Goal: Information Seeking & Learning: Find specific fact

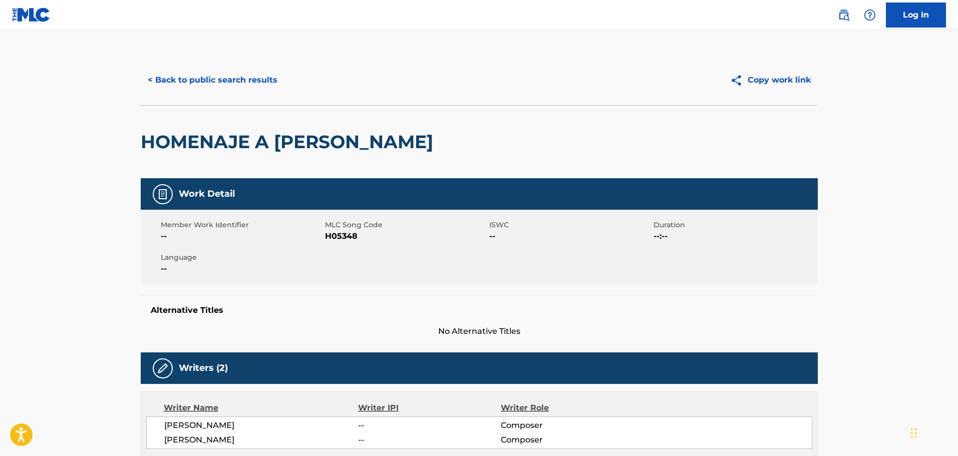
click at [265, 81] on button "< Back to public search results" at bounding box center [213, 80] width 144 height 25
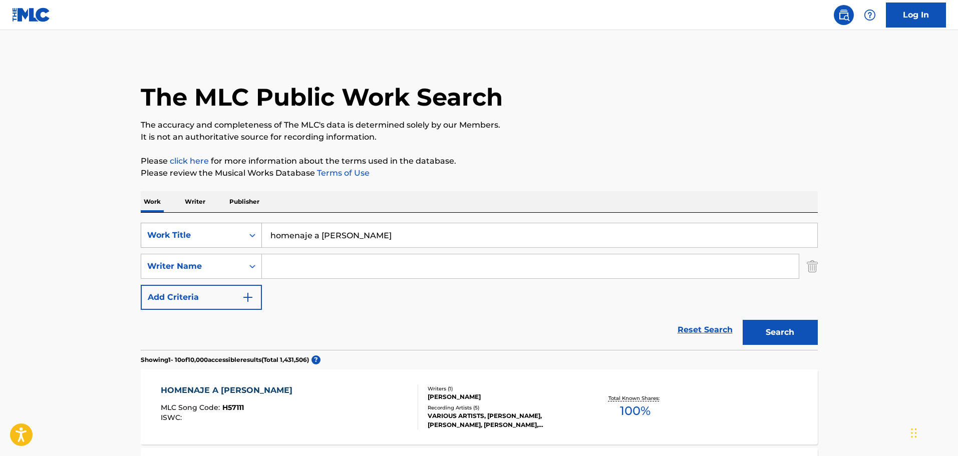
drag, startPoint x: 407, startPoint y: 235, endPoint x: 175, endPoint y: 235, distance: 231.9
click at [164, 233] on div "SearchWithCriteria3c12e38a-d102-4cd6-a69c-49d74131183e Work Title homenaje a [P…" at bounding box center [479, 235] width 677 height 25
click at [743, 320] on button "Search" at bounding box center [780, 332] width 75 height 25
drag, startPoint x: 350, startPoint y: 226, endPoint x: 305, endPoint y: 289, distance: 77.0
click at [145, 238] on div "SearchWithCriteria3c12e38a-d102-4cd6-a69c-49d74131183e Work Title no me tires […" at bounding box center [479, 235] width 677 height 25
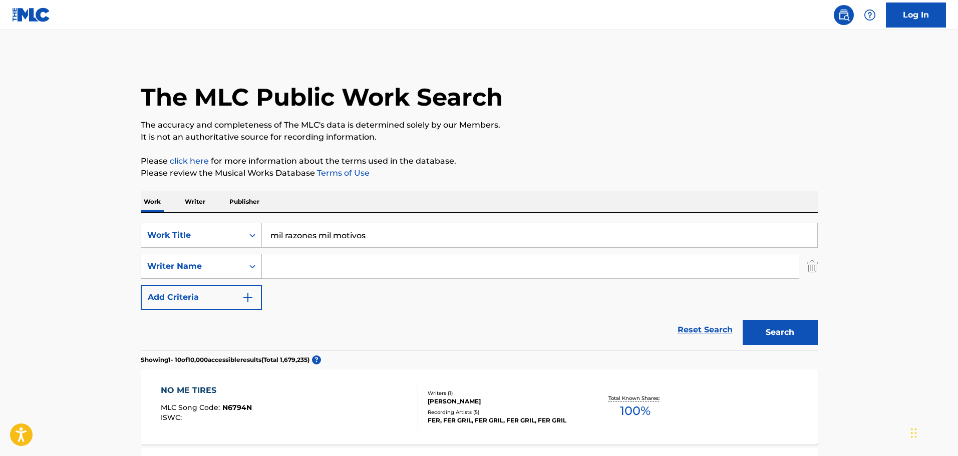
drag, startPoint x: 285, startPoint y: 240, endPoint x: 202, endPoint y: 261, distance: 85.3
click at [197, 260] on div "SearchWithCriteria3c12e38a-d102-4cd6-a69c-49d74131183e Work Title mil razones m…" at bounding box center [479, 266] width 677 height 87
drag, startPoint x: 320, startPoint y: 235, endPoint x: 161, endPoint y: 241, distance: 158.9
click at [161, 241] on div "SearchWithCriteria3c12e38a-d102-4cd6-a69c-49d74131183e Work Title mil razones m…" at bounding box center [479, 235] width 677 height 25
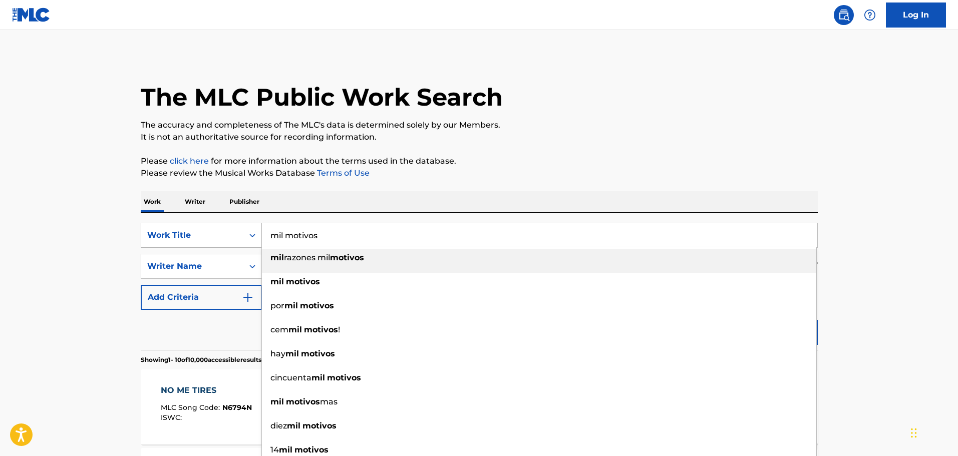
type input "mil motivos"
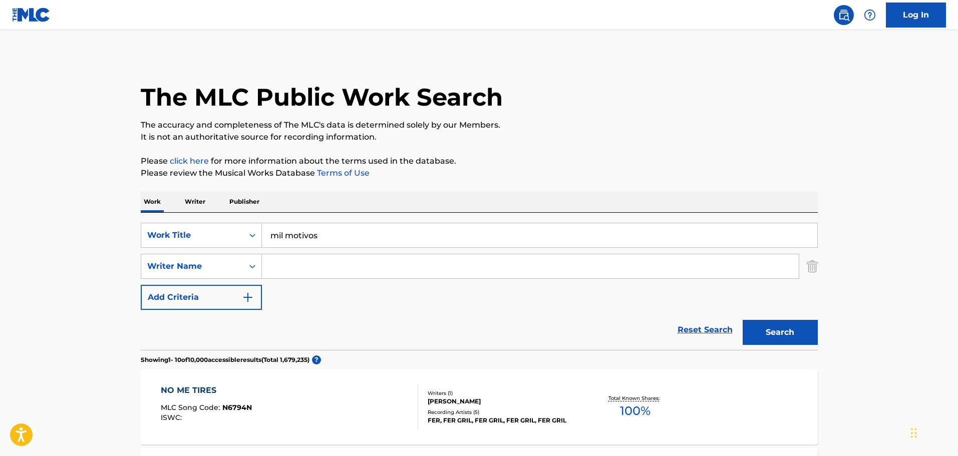
click at [755, 326] on button "Search" at bounding box center [780, 332] width 75 height 25
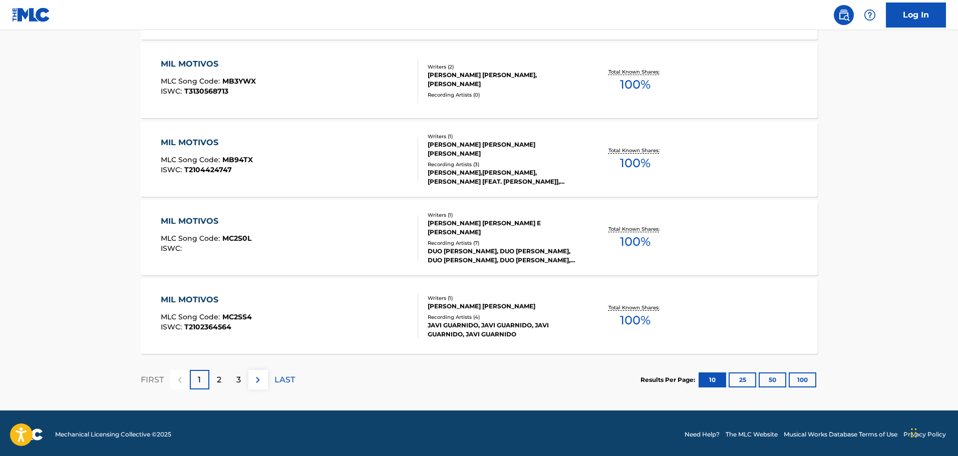
scroll to position [801, 0]
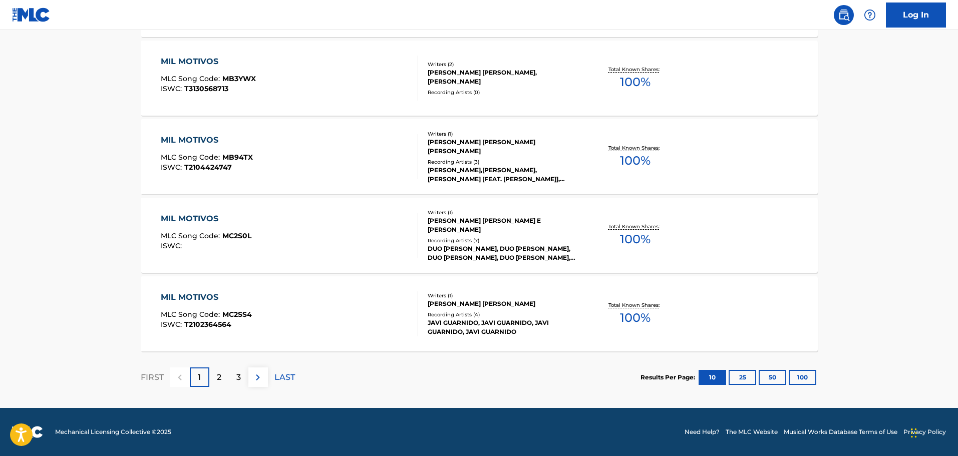
click at [224, 378] on div "2" at bounding box center [219, 378] width 20 height 20
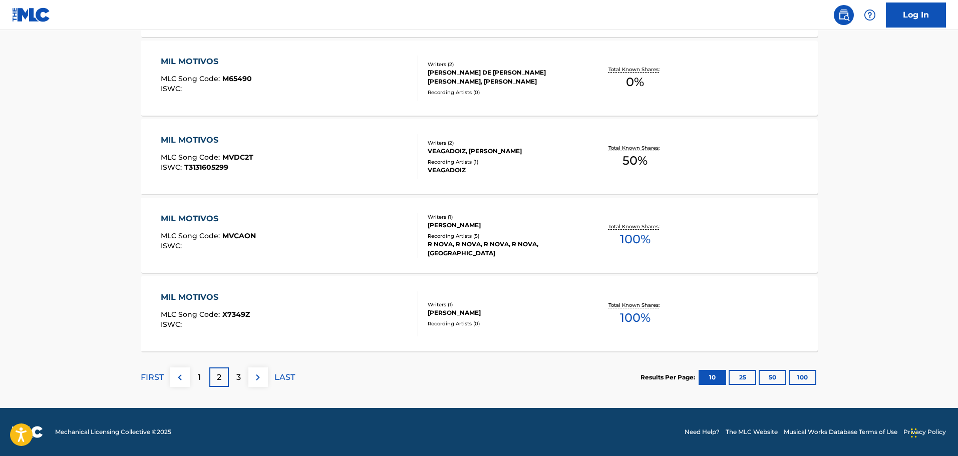
click at [236, 378] on p "3" at bounding box center [238, 378] width 5 height 12
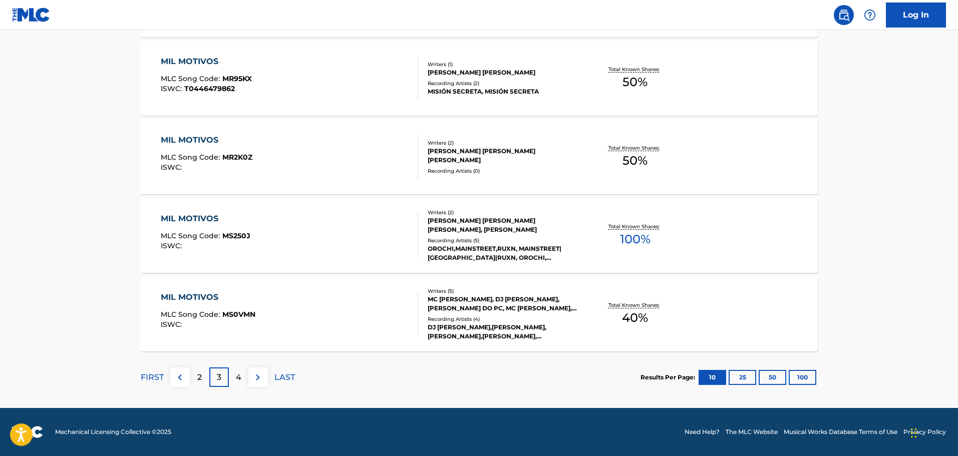
click at [239, 381] on p "4" at bounding box center [239, 378] width 6 height 12
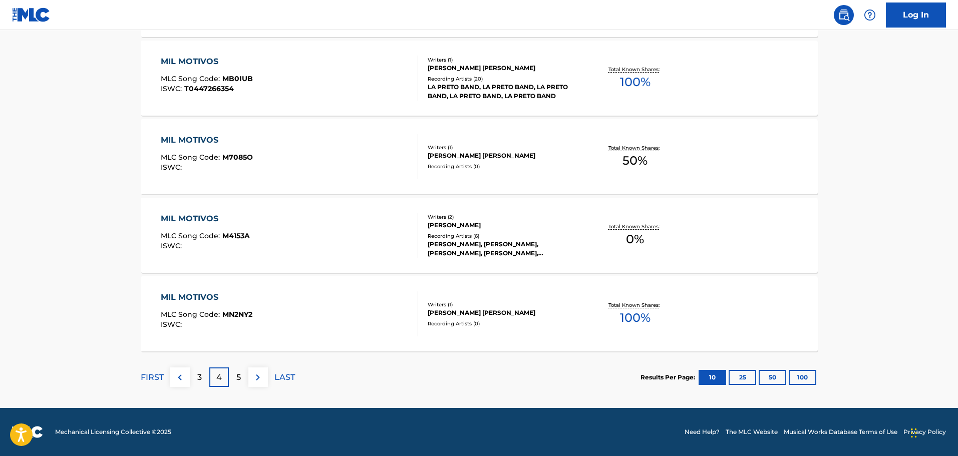
click at [241, 382] on div "5" at bounding box center [239, 378] width 20 height 20
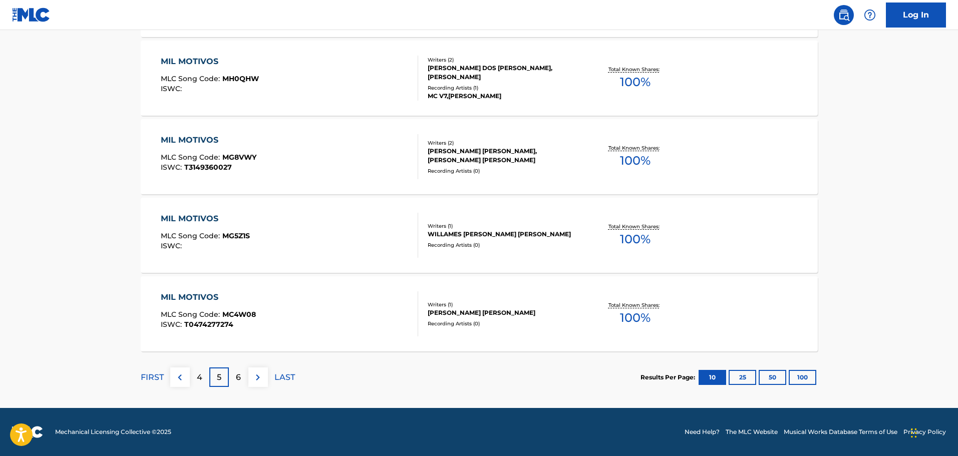
click at [235, 381] on div "6" at bounding box center [239, 378] width 20 height 20
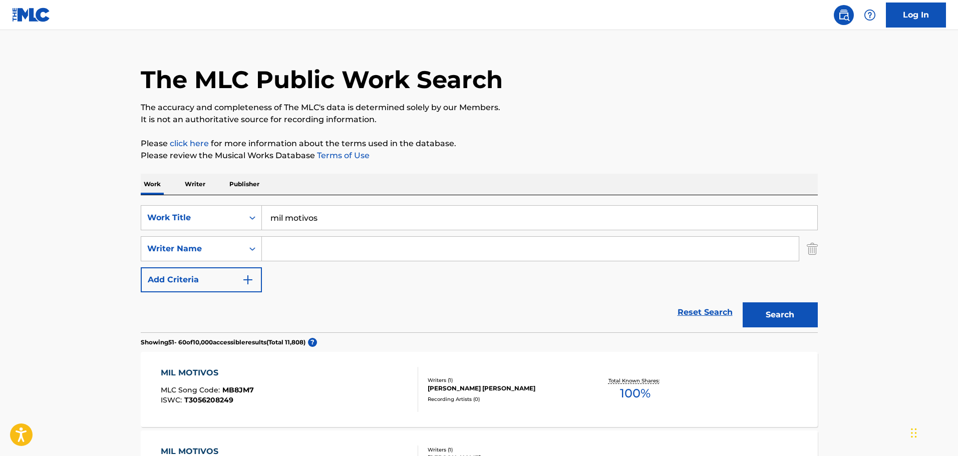
scroll to position [0, 0]
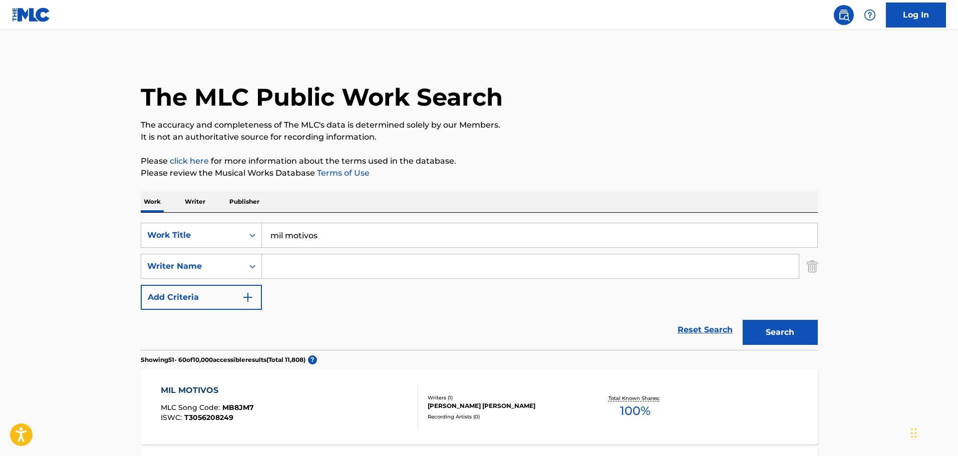
click at [307, 261] on input "Search Form" at bounding box center [530, 266] width 537 height 24
click at [778, 337] on button "Search" at bounding box center [780, 332] width 75 height 25
drag, startPoint x: 321, startPoint y: 268, endPoint x: 156, endPoint y: 292, distance: 166.5
click at [182, 272] on div "SearchWithCriteria0e87725a-70ea-4822-8973-85c3385c98c8 Writer Name [PERSON_NAME]" at bounding box center [479, 266] width 677 height 25
type input "leon"
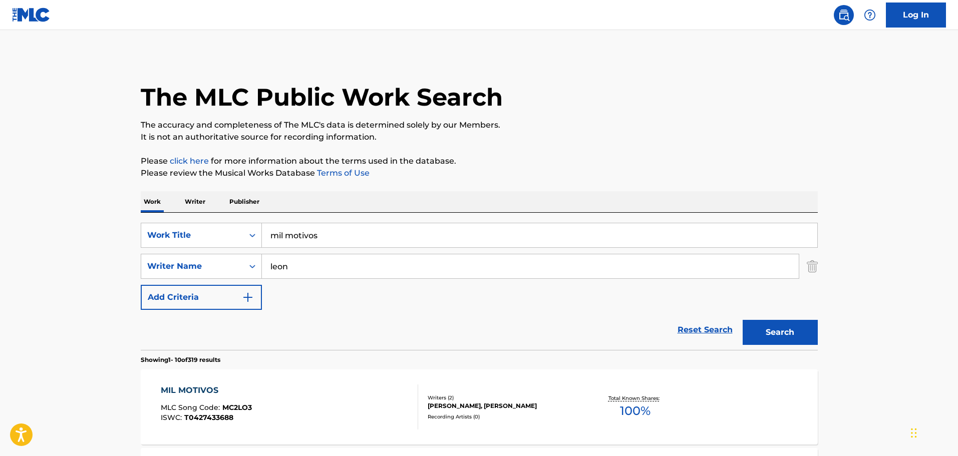
click at [743, 320] on button "Search" at bounding box center [780, 332] width 75 height 25
drag, startPoint x: 294, startPoint y: 230, endPoint x: 188, endPoint y: 230, distance: 105.7
click at [188, 230] on div "SearchWithCriteria3c12e38a-d102-4cd6-a69c-49d74131183e Work Title mil motivos" at bounding box center [479, 235] width 677 height 25
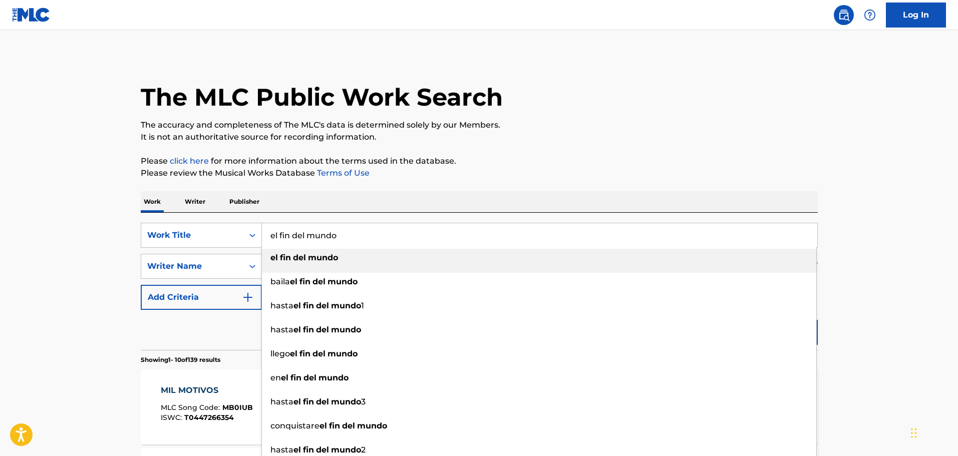
type input "el fin del mundo"
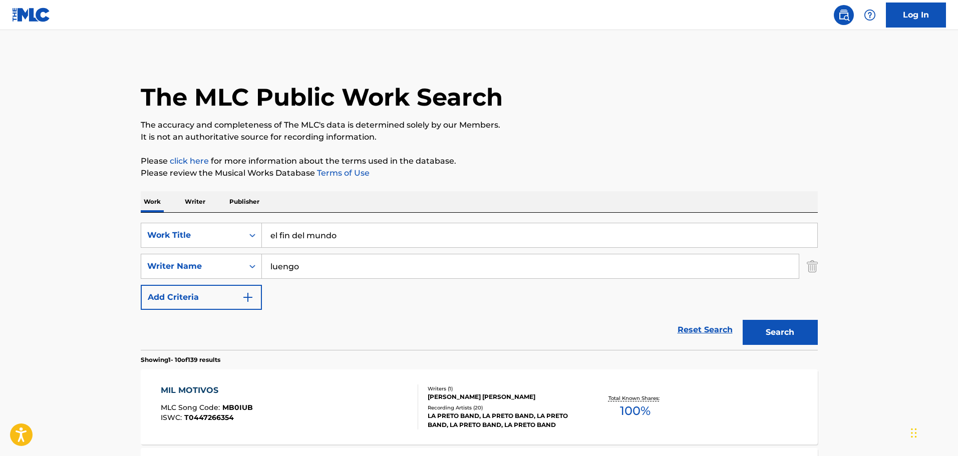
type input "luengo"
click at [743, 320] on button "Search" at bounding box center [780, 332] width 75 height 25
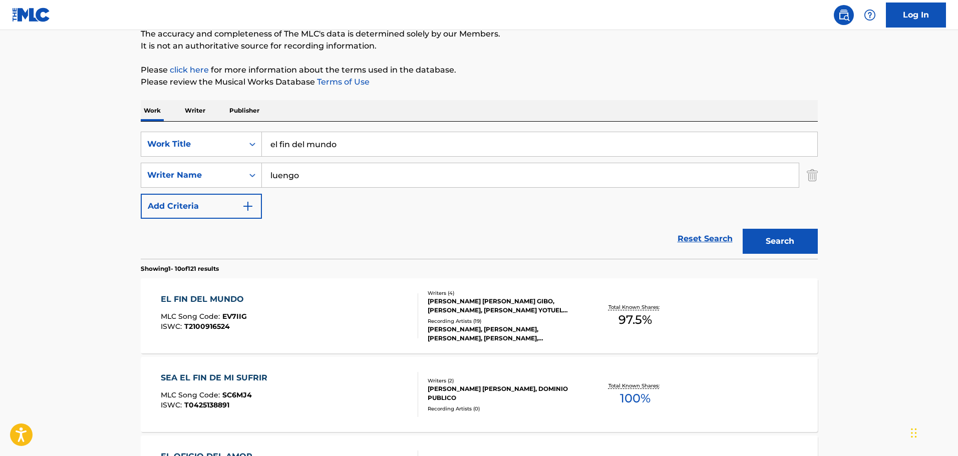
scroll to position [100, 0]
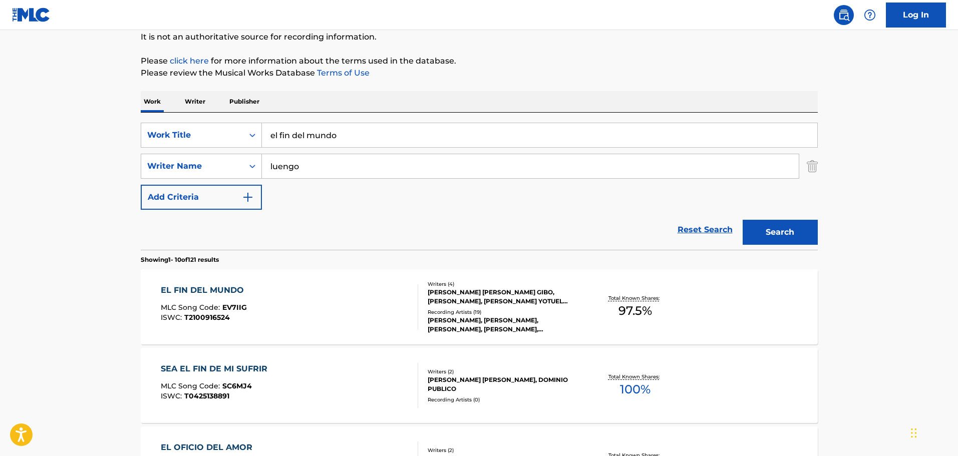
click at [319, 299] on div "EL FIN DEL MUNDO MLC Song Code : EV7IIG ISWC : T2100916524" at bounding box center [289, 307] width 257 height 45
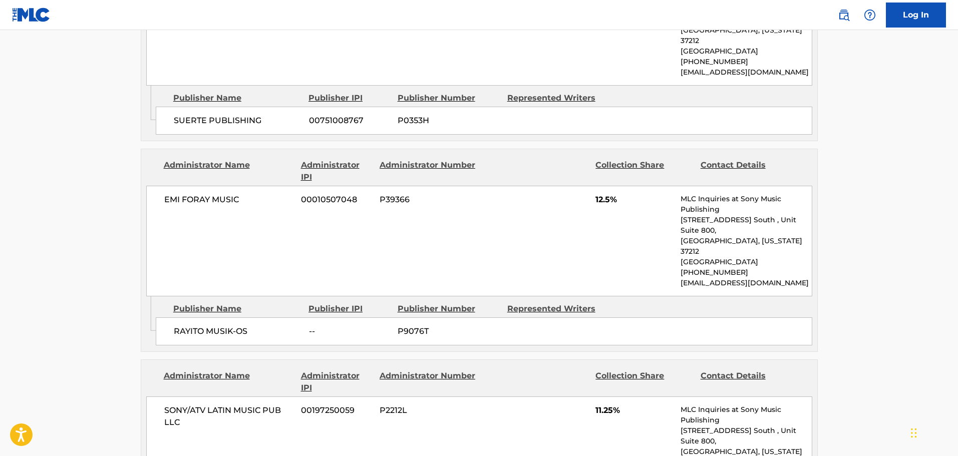
scroll to position [751, 0]
